Goal: Task Accomplishment & Management: Manage account settings

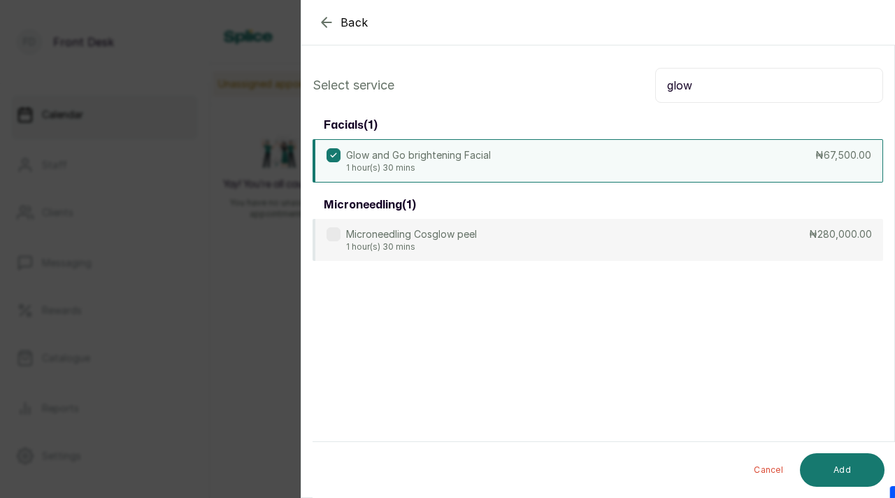
scroll to position [909, 0]
click at [236, 280] on div "Back Add Appointment Select service glow facials ( 1 ) Glow and Go brightening …" at bounding box center [447, 249] width 895 height 498
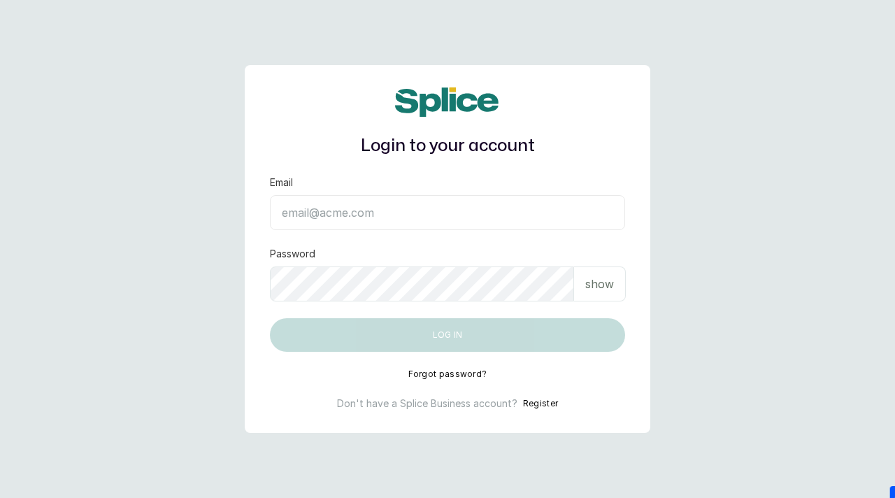
click at [317, 219] on input "Email" at bounding box center [447, 212] width 355 height 35
paste input "[EMAIL_ADDRESS][DOMAIN_NAME] SAnalytics14!"
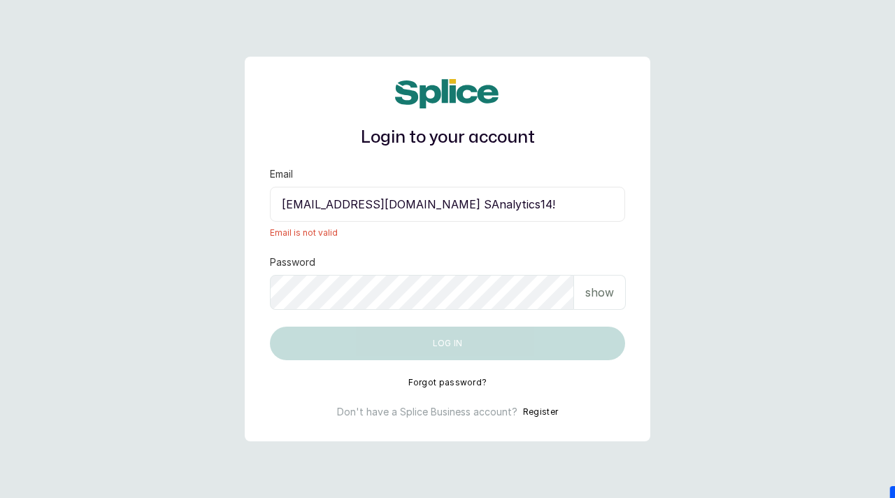
drag, startPoint x: 494, startPoint y: 206, endPoint x: 573, endPoint y: 210, distance: 79.2
click at [574, 210] on input "sknanalyticsmedaesthetics@gmail.com SAnalytics14!" at bounding box center [447, 204] width 355 height 35
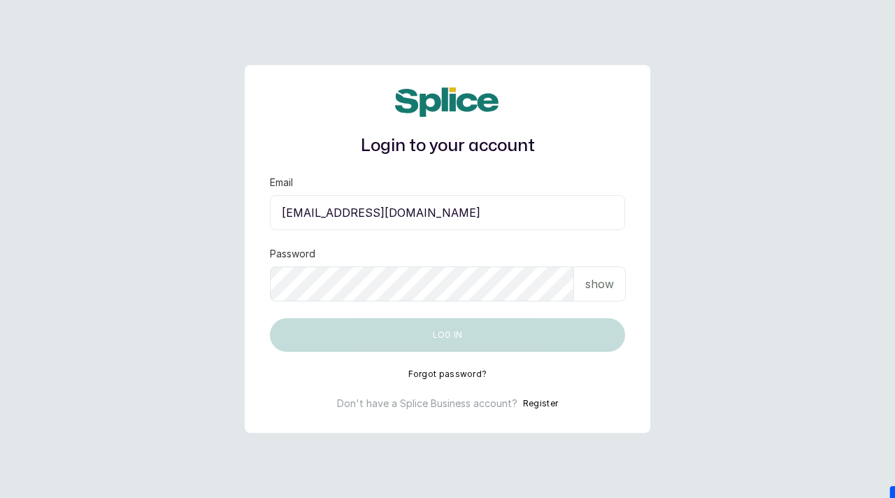
type input "sknanalyticsmedaesthetics@gmail.com"
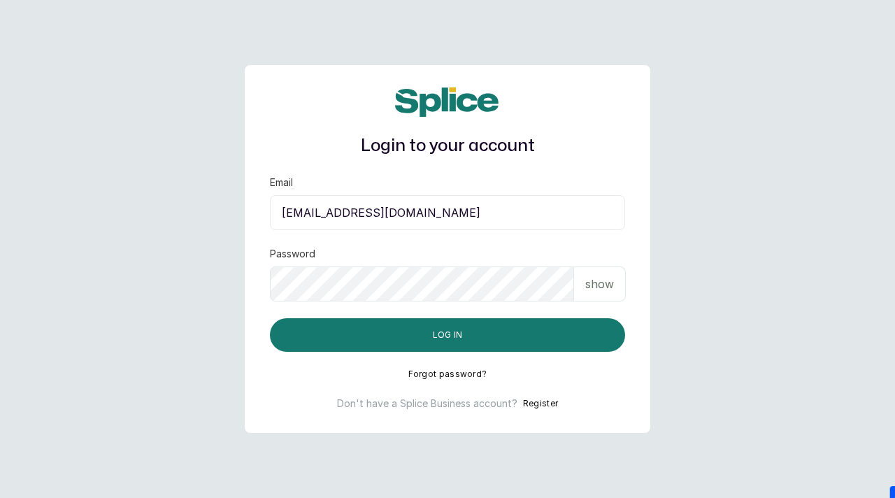
click at [473, 357] on div "Login to your account Email sknanalyticsmedaesthetics@gmail.com Password show L…" at bounding box center [448, 249] width 406 height 368
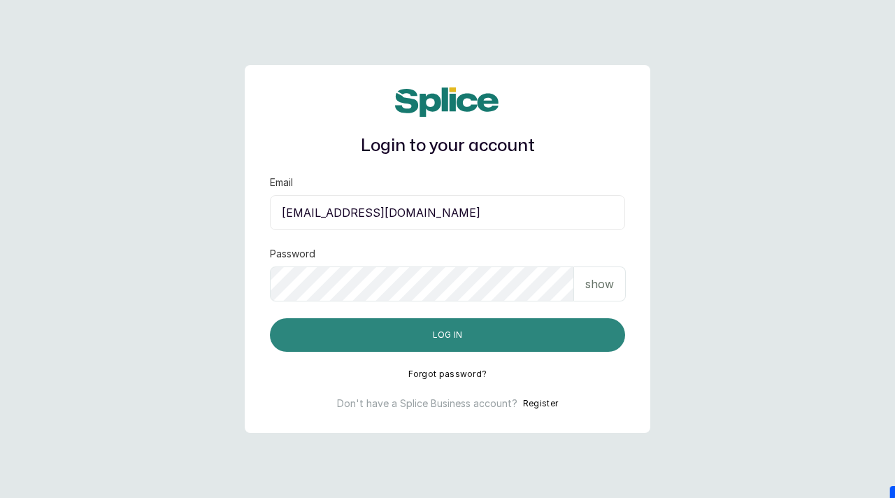
click at [473, 333] on button "Log in" at bounding box center [447, 335] width 355 height 34
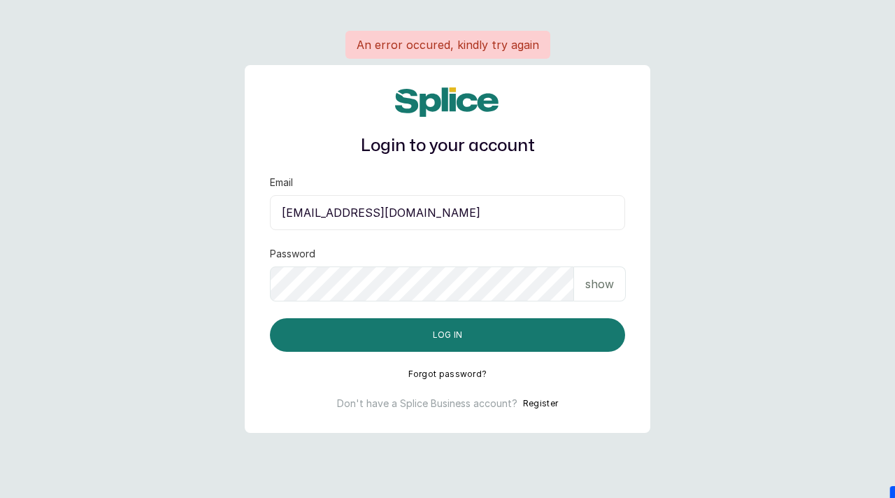
click at [508, 214] on input "sknanalyticsmedaesthetics@gmail.com" at bounding box center [447, 212] width 355 height 35
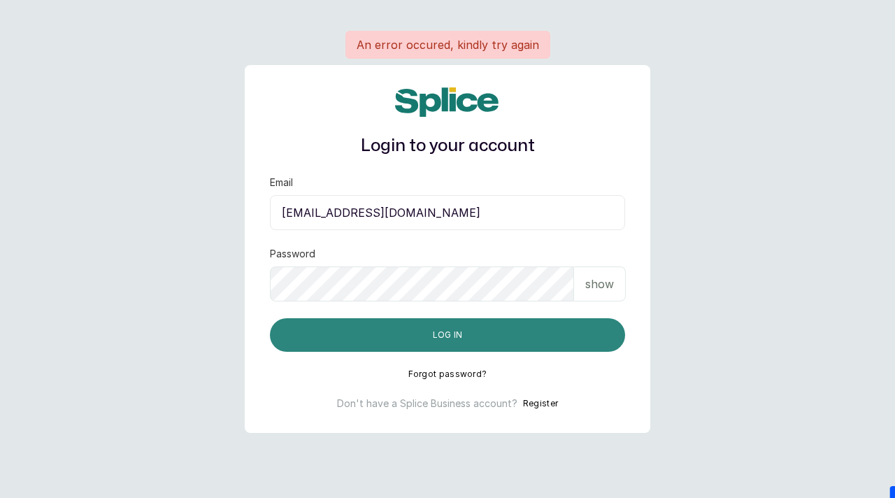
click at [460, 331] on button "Log in" at bounding box center [447, 335] width 355 height 34
click at [437, 348] on button "Log in" at bounding box center [447, 335] width 355 height 34
click at [436, 345] on button "Log in" at bounding box center [447, 335] width 355 height 34
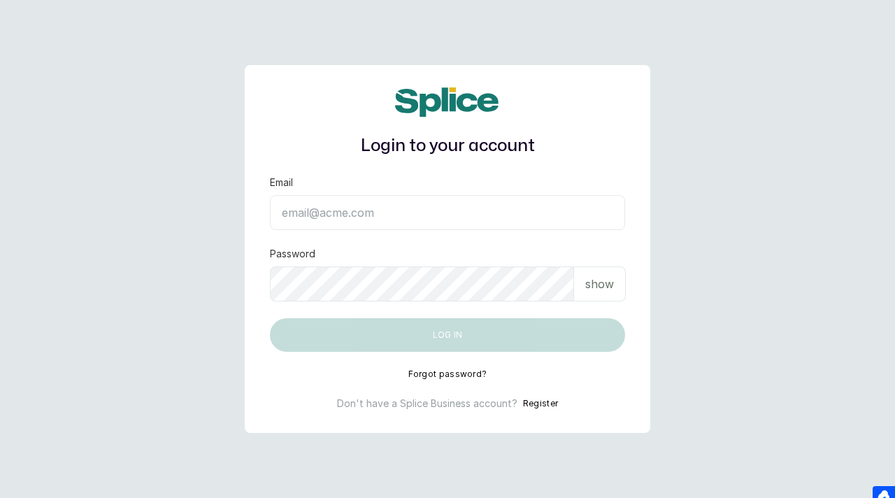
click at [331, 215] on input "Email" at bounding box center [447, 212] width 355 height 35
paste input "SAnalytics14!"
type input "SAnalytics14!"
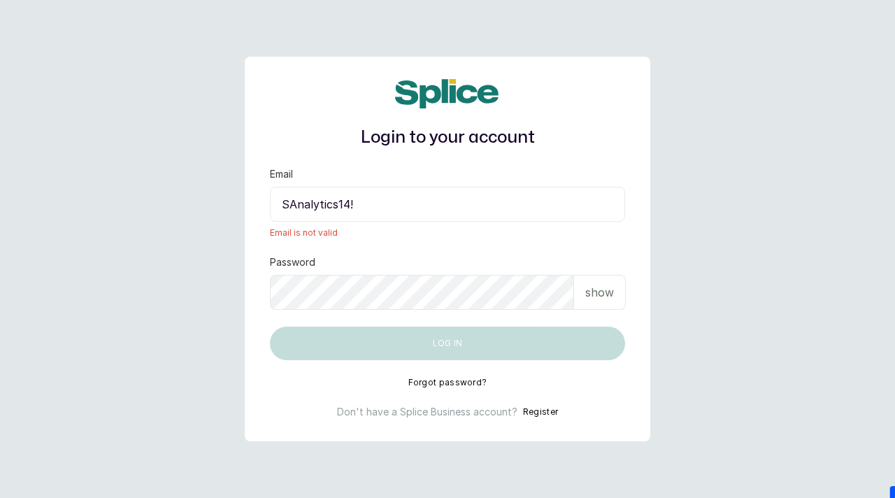
click at [330, 203] on input "SAnalytics14!" at bounding box center [447, 204] width 355 height 35
click at [329, 202] on input "SAnalytics14!" at bounding box center [447, 204] width 355 height 35
drag, startPoint x: 364, startPoint y: 206, endPoint x: 268, endPoint y: 206, distance: 95.8
click at [267, 206] on div "Login to your account Email SAnalytics14! Email is not valid Password show Log …" at bounding box center [448, 249] width 406 height 385
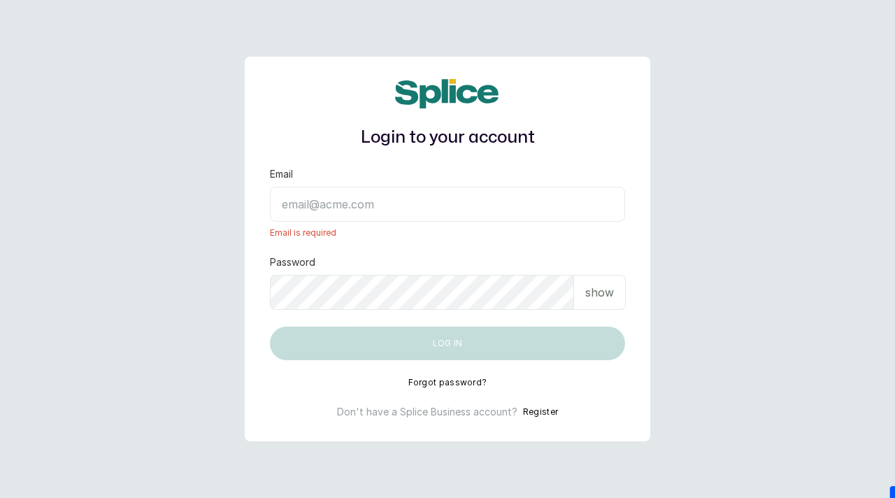
click at [368, 210] on input "Email" at bounding box center [447, 204] width 355 height 35
paste input "sknanalyticsmedaesthetics@gmail.com"
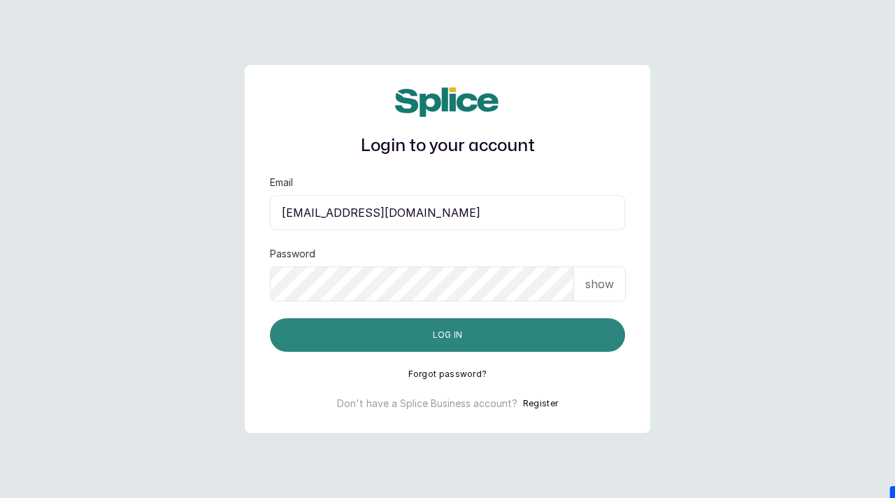
type input "sknanalyticsmedaesthetics@gmail.com"
click at [415, 342] on button "Log in" at bounding box center [447, 335] width 355 height 34
